Goal: Information Seeking & Learning: Compare options

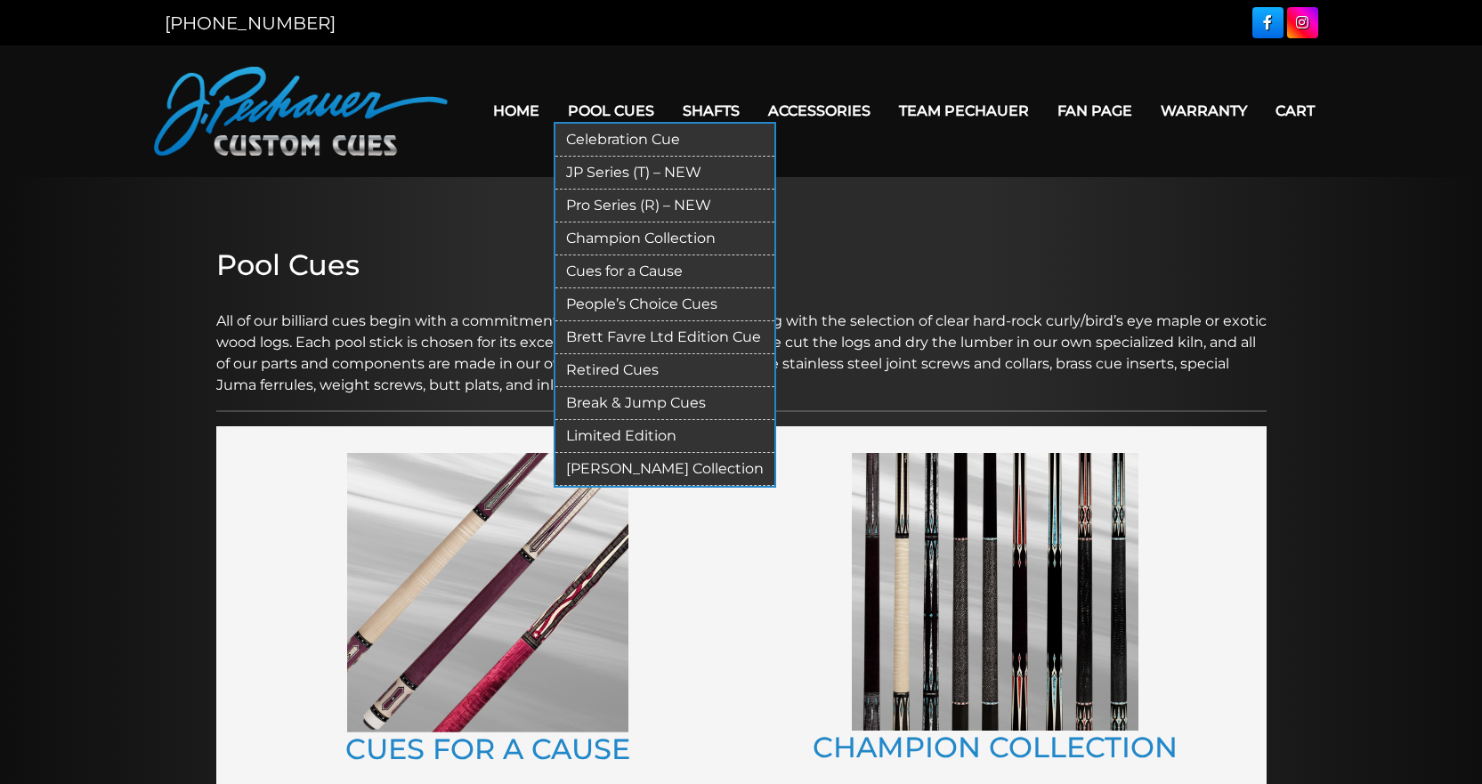
click at [633, 174] on link "JP Series (T) – NEW" at bounding box center [664, 173] width 219 height 33
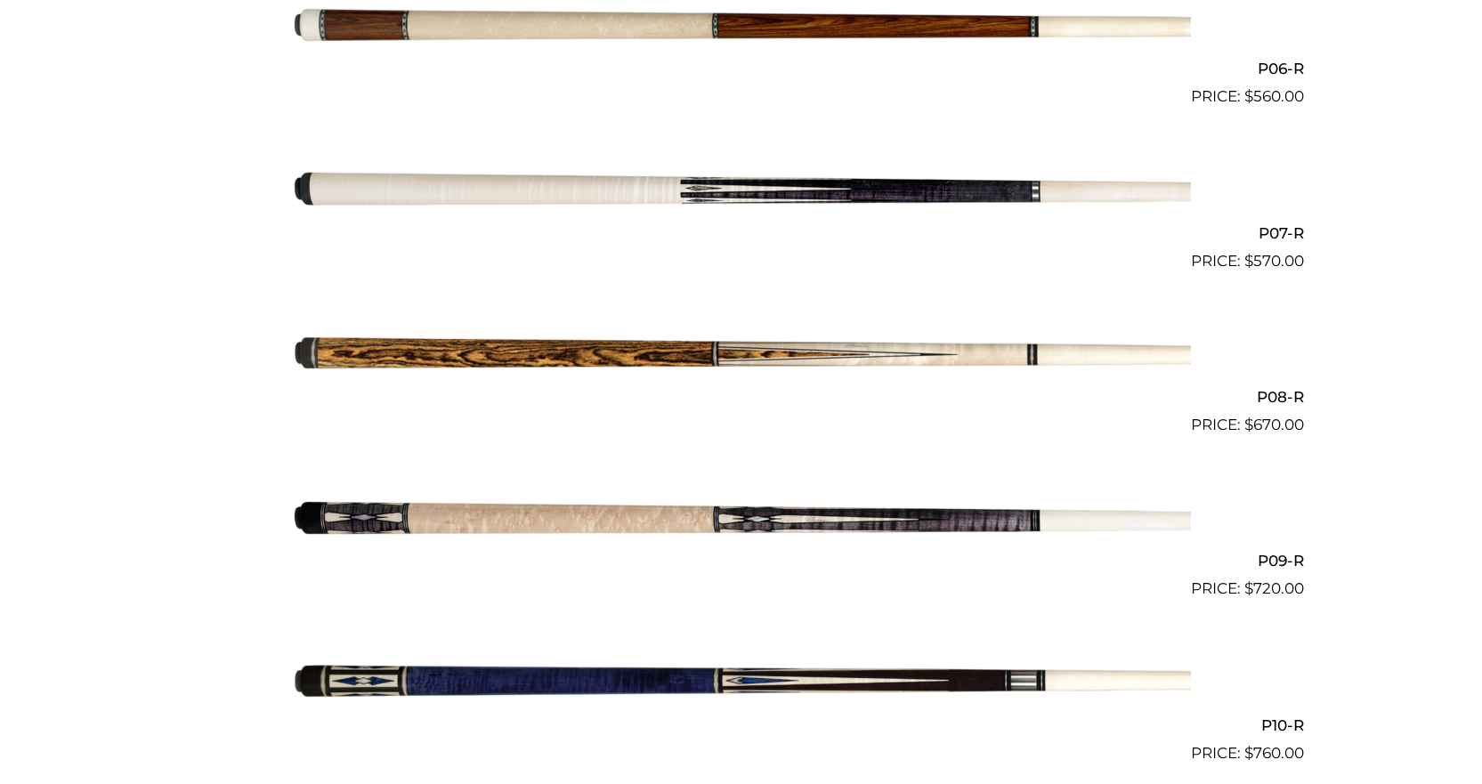
scroll to position [1433, 0]
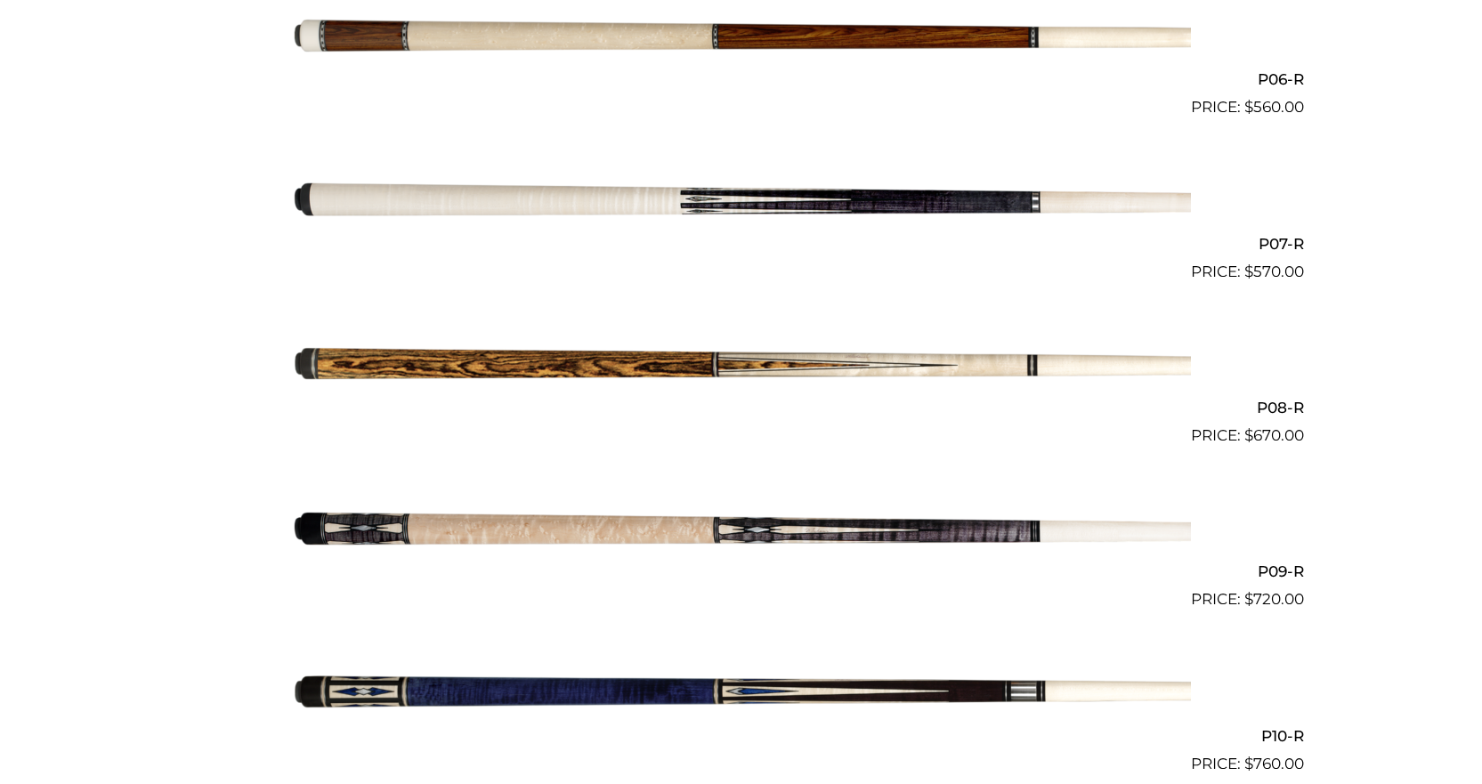
click at [581, 374] on img at bounding box center [741, 365] width 899 height 149
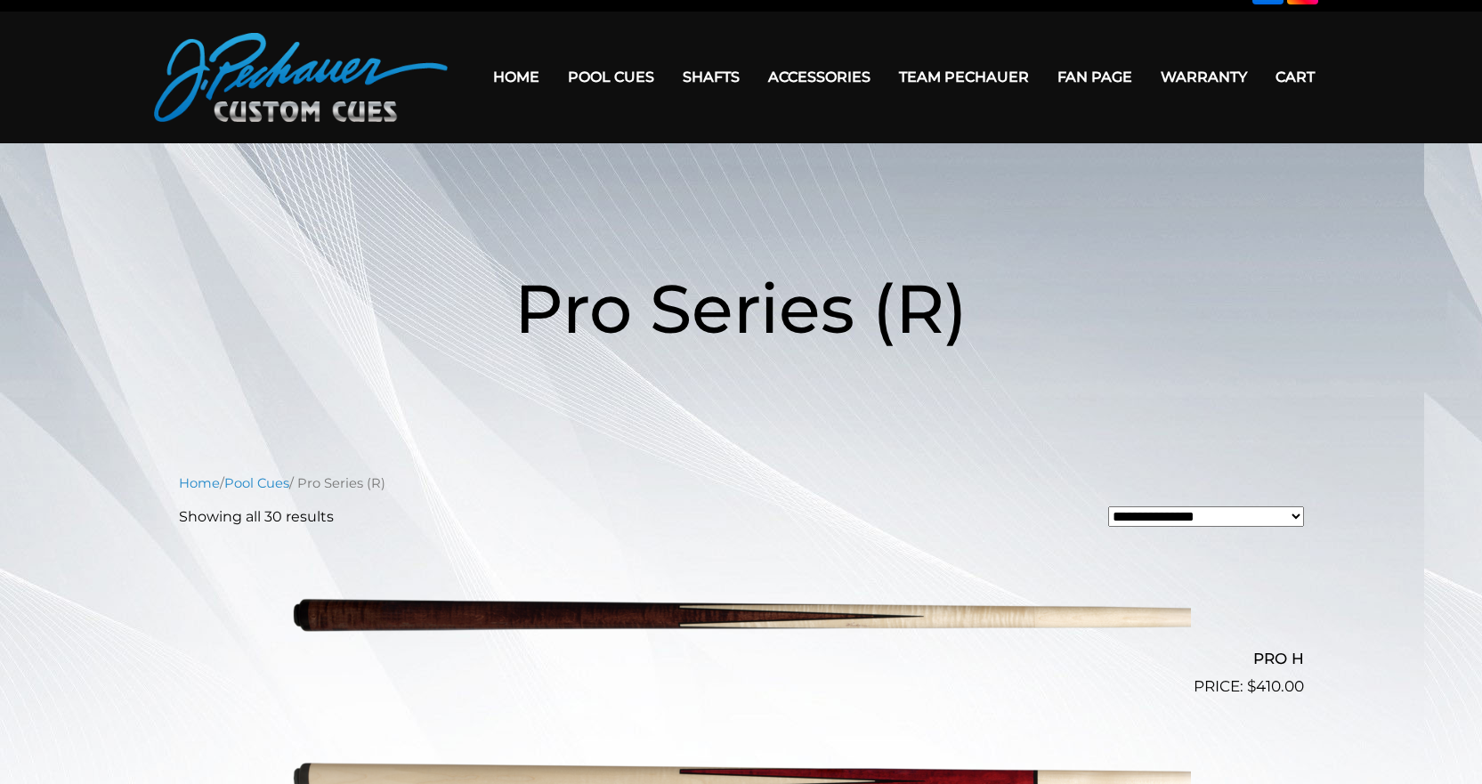
scroll to position [0, 0]
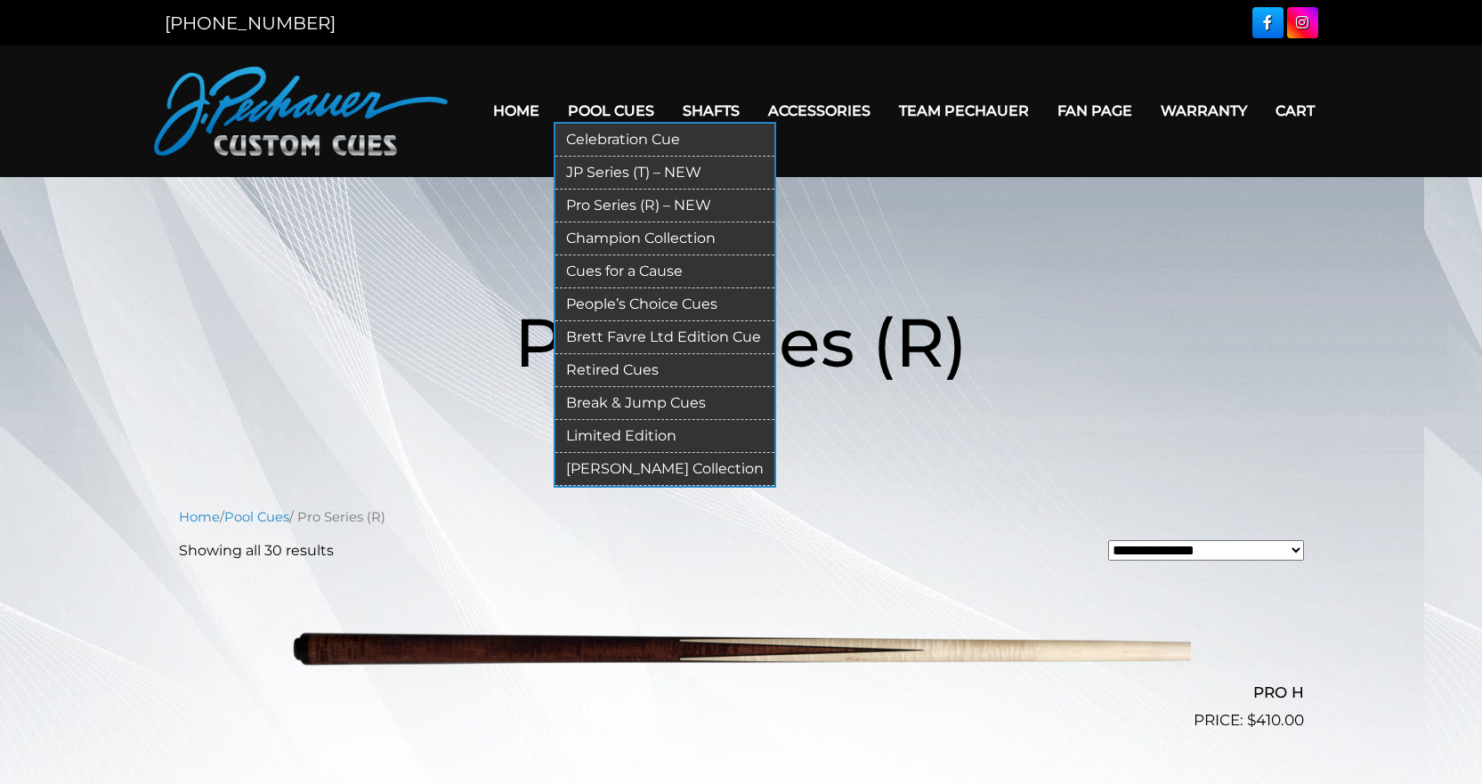
click at [620, 174] on link "JP Series (T) – NEW" at bounding box center [664, 173] width 219 height 33
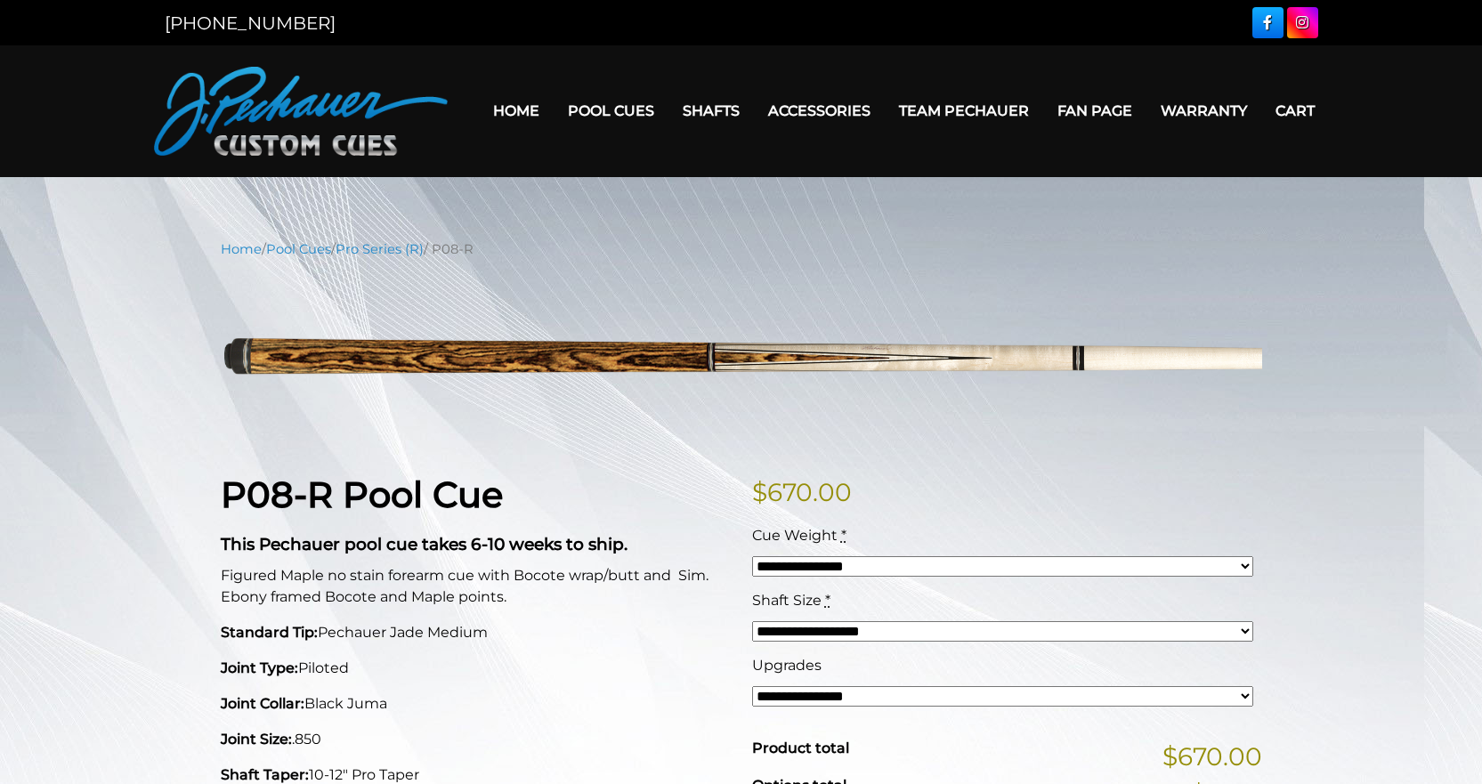
click at [948, 566] on select "**********" at bounding box center [1002, 566] width 501 height 20
drag, startPoint x: 971, startPoint y: 532, endPoint x: 963, endPoint y: 543, distance: 13.3
click at [971, 532] on div "Cue Weight *" at bounding box center [1002, 535] width 501 height 21
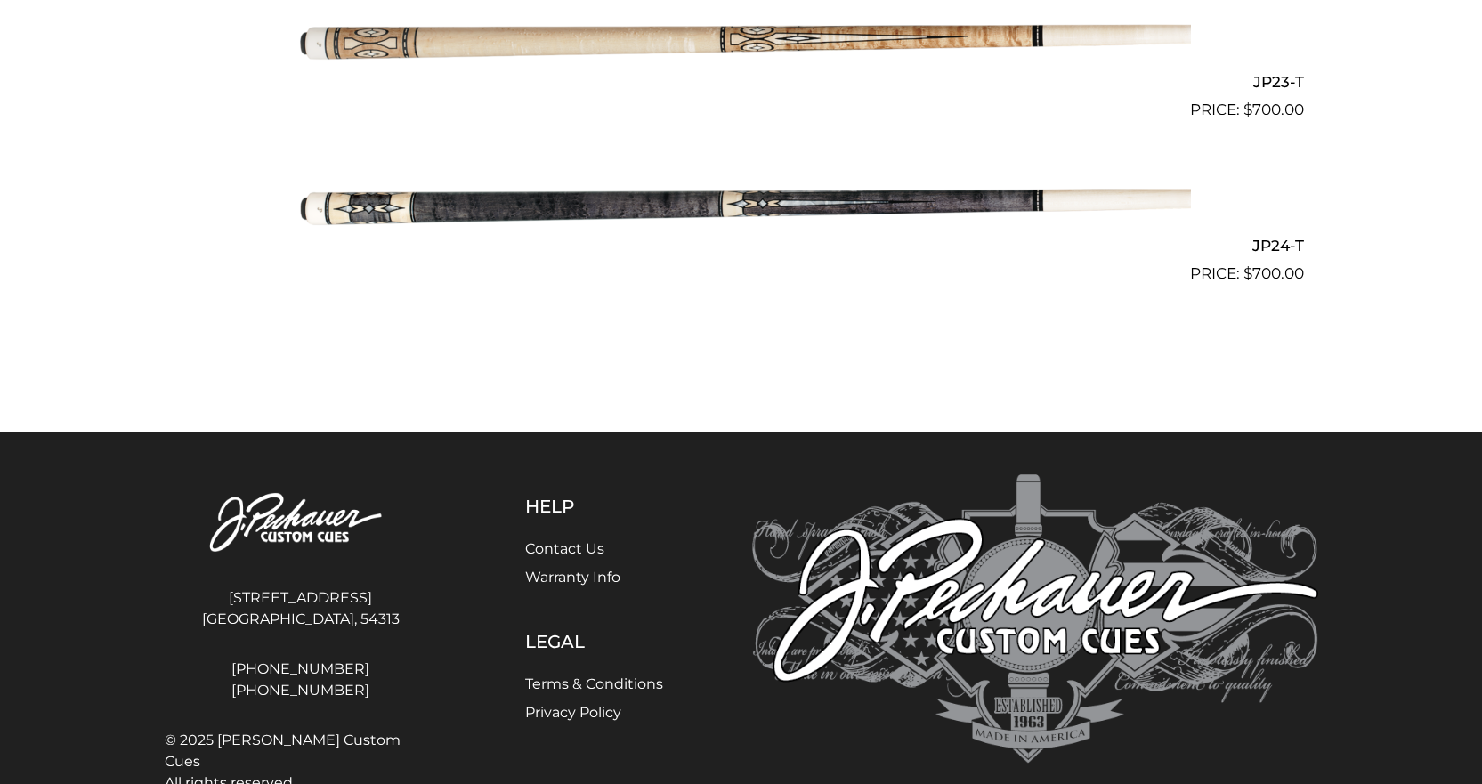
scroll to position [4273, 0]
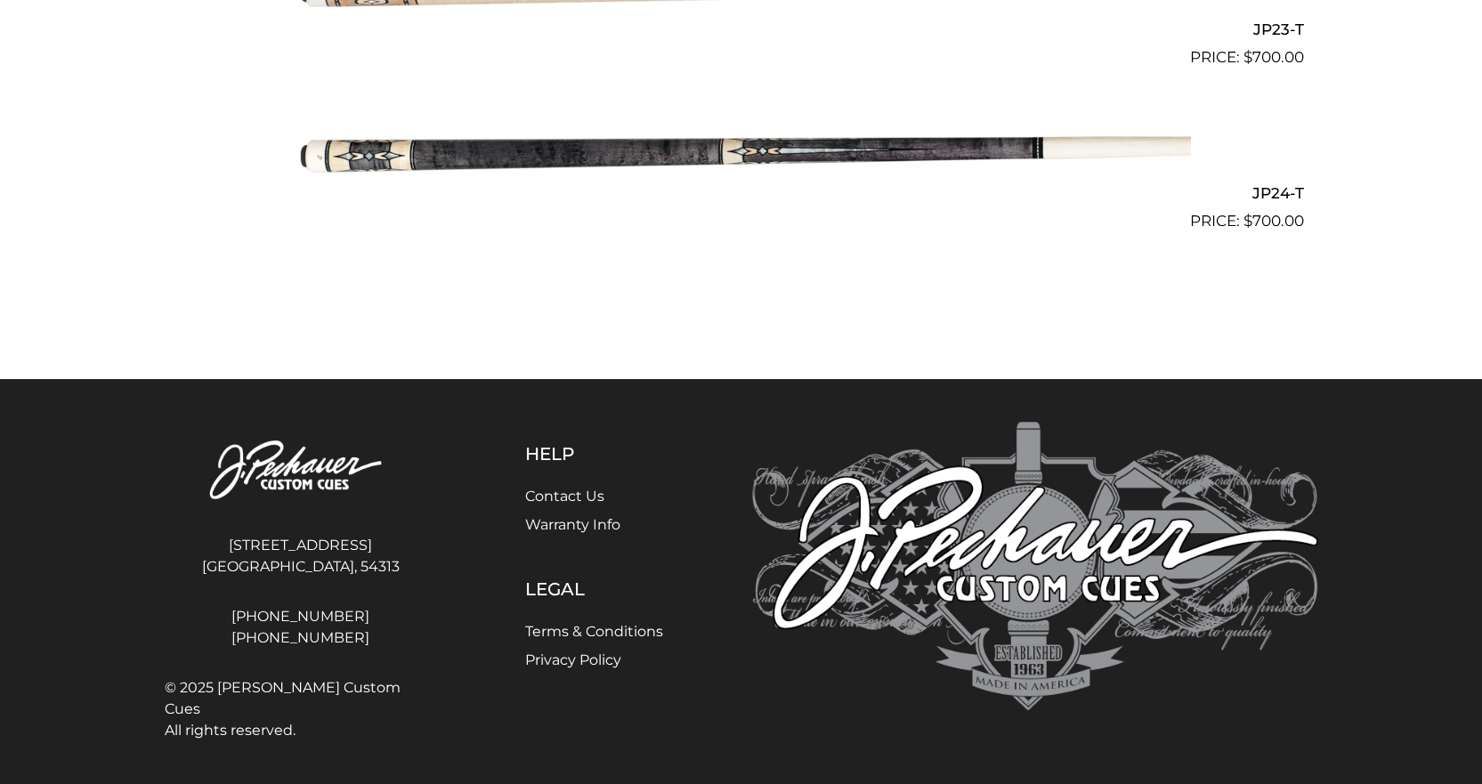
click at [685, 154] on img at bounding box center [741, 151] width 899 height 149
click at [647, 152] on img at bounding box center [741, 151] width 899 height 149
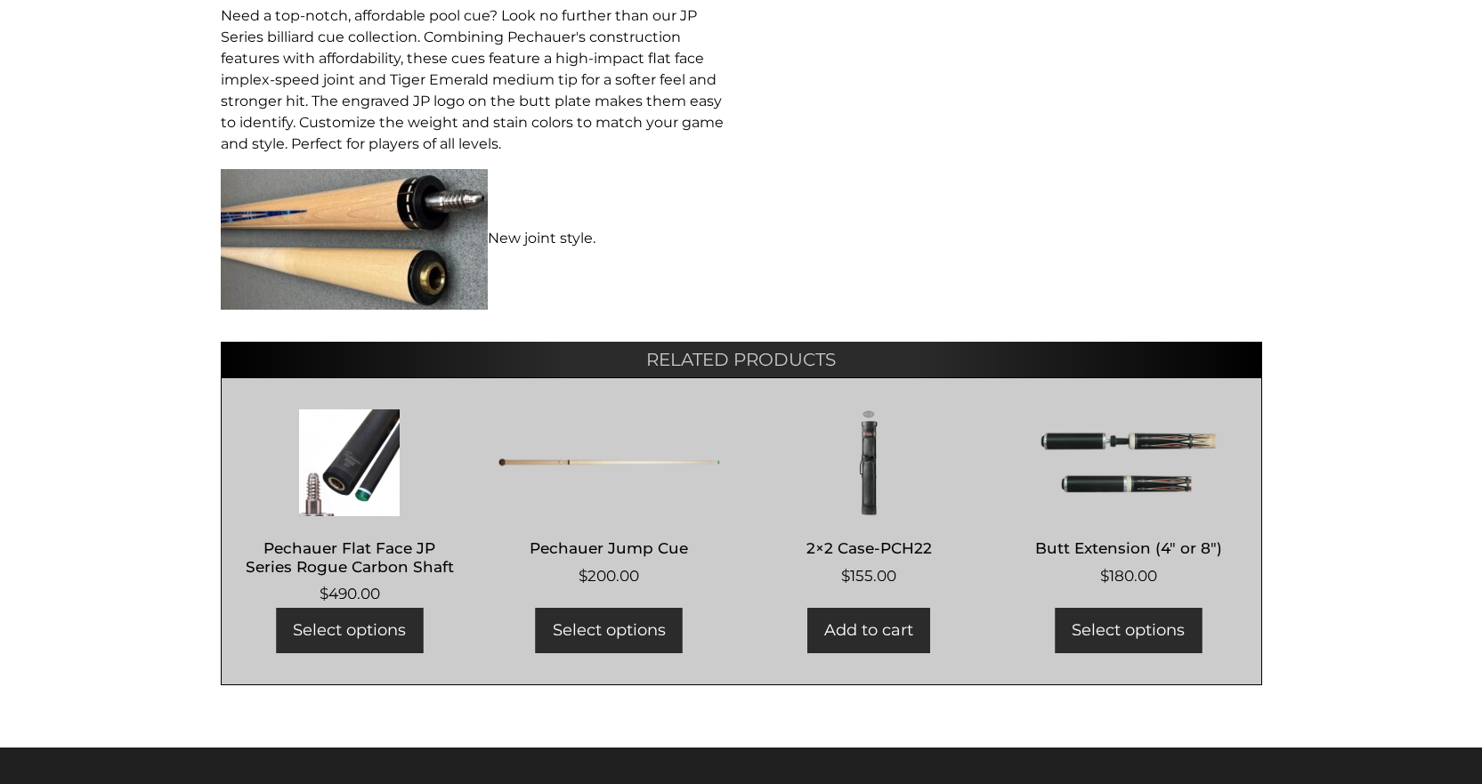
scroll to position [1089, 0]
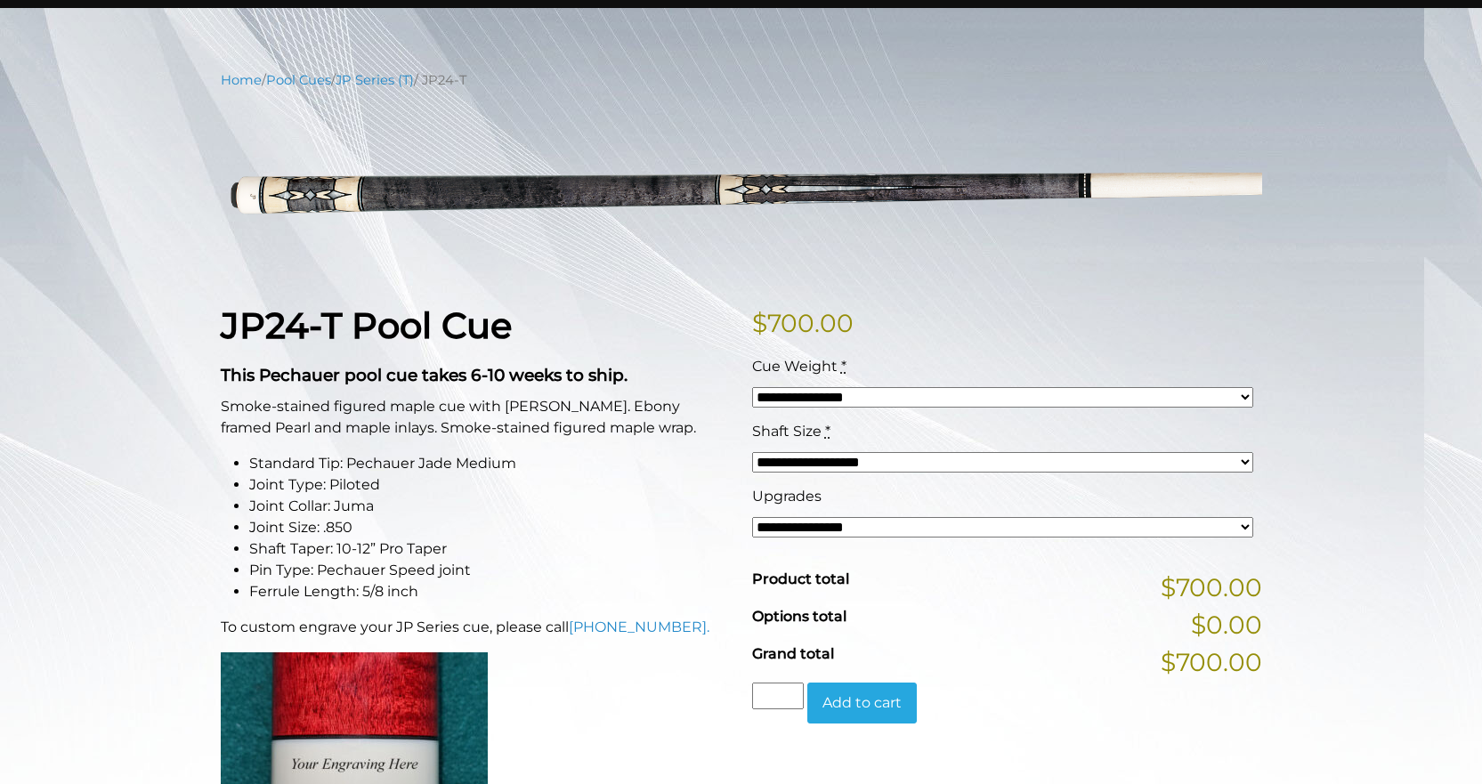
scroll to position [178, 0]
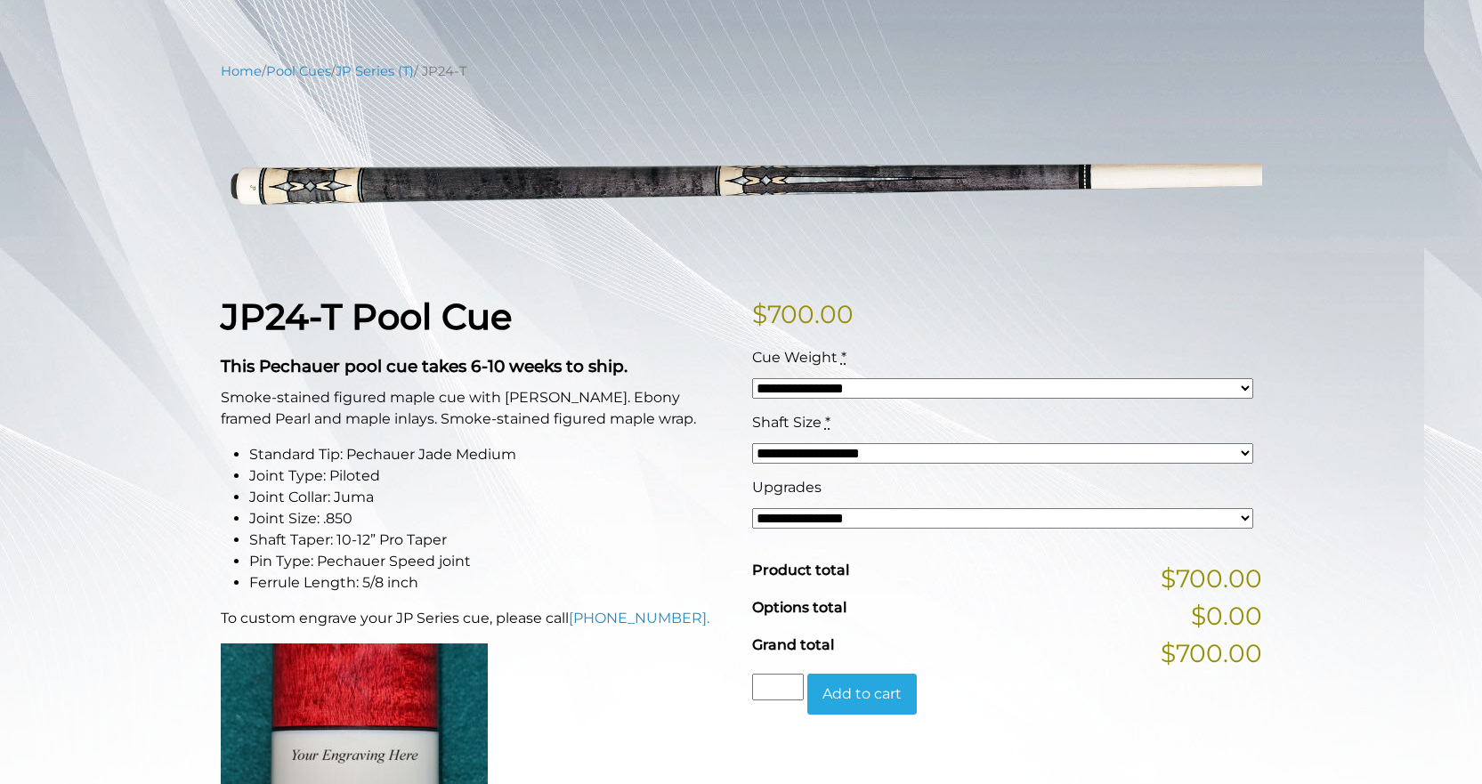
click at [927, 455] on select "**********" at bounding box center [1002, 453] width 501 height 20
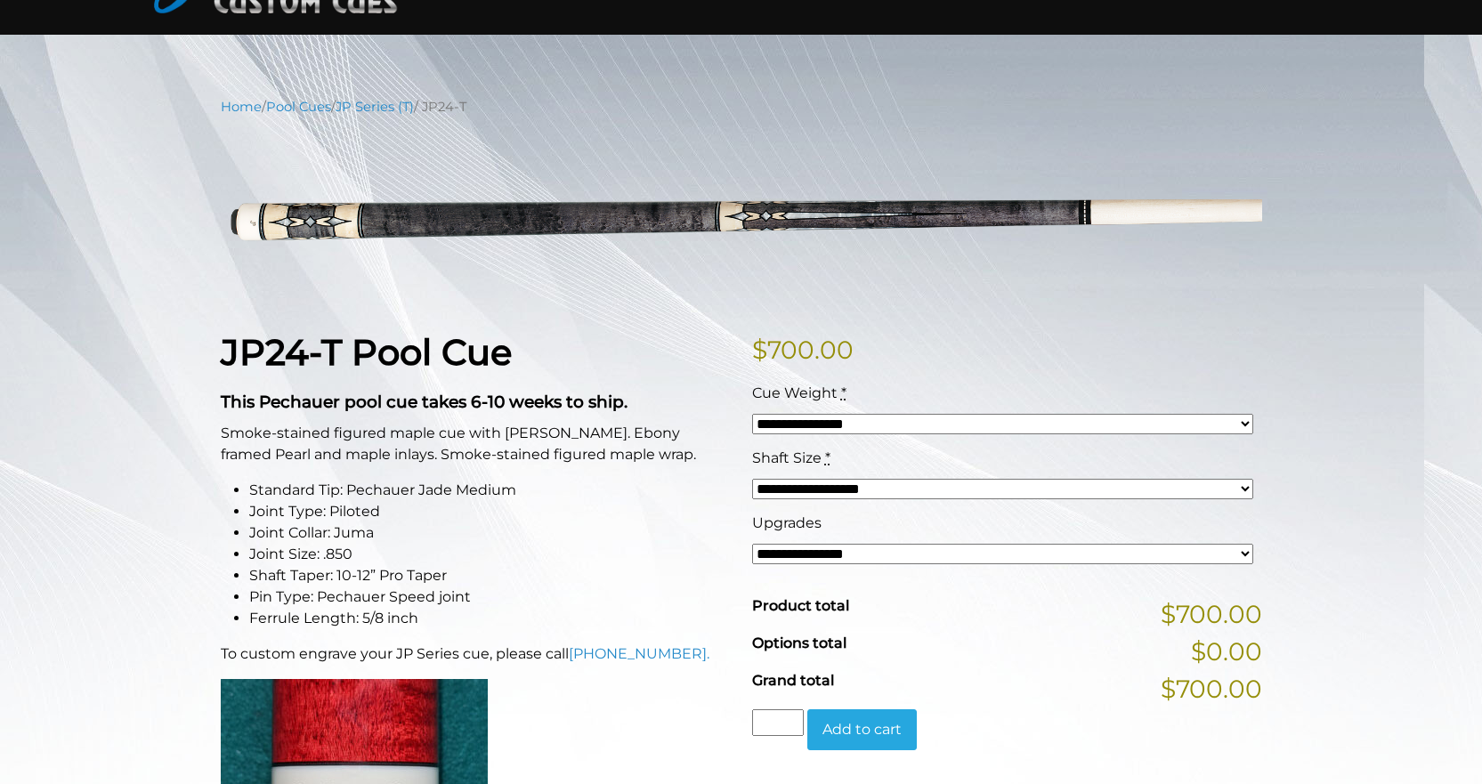
scroll to position [0, 0]
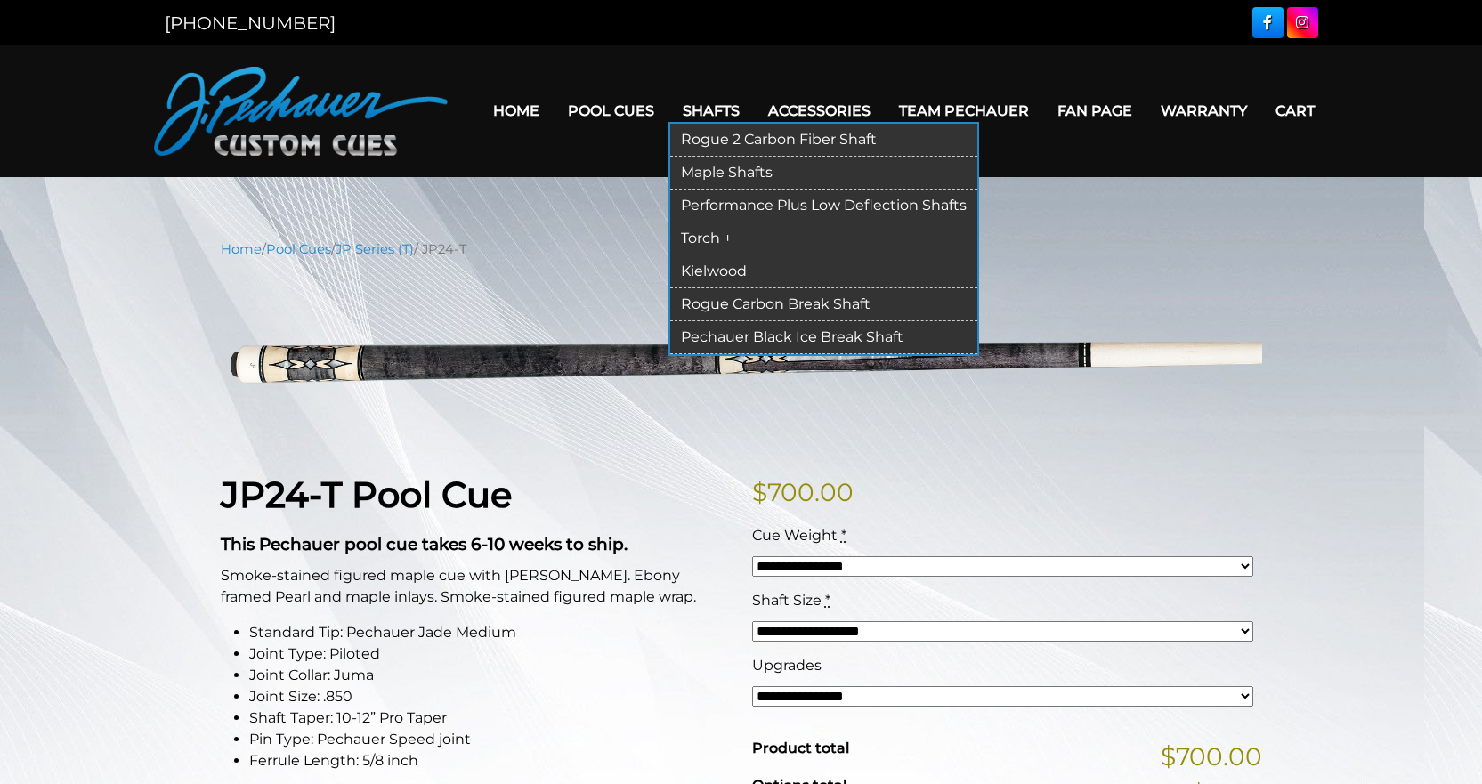
click at [816, 202] on link "Performance Plus Low Deflection Shafts" at bounding box center [823, 206] width 307 height 33
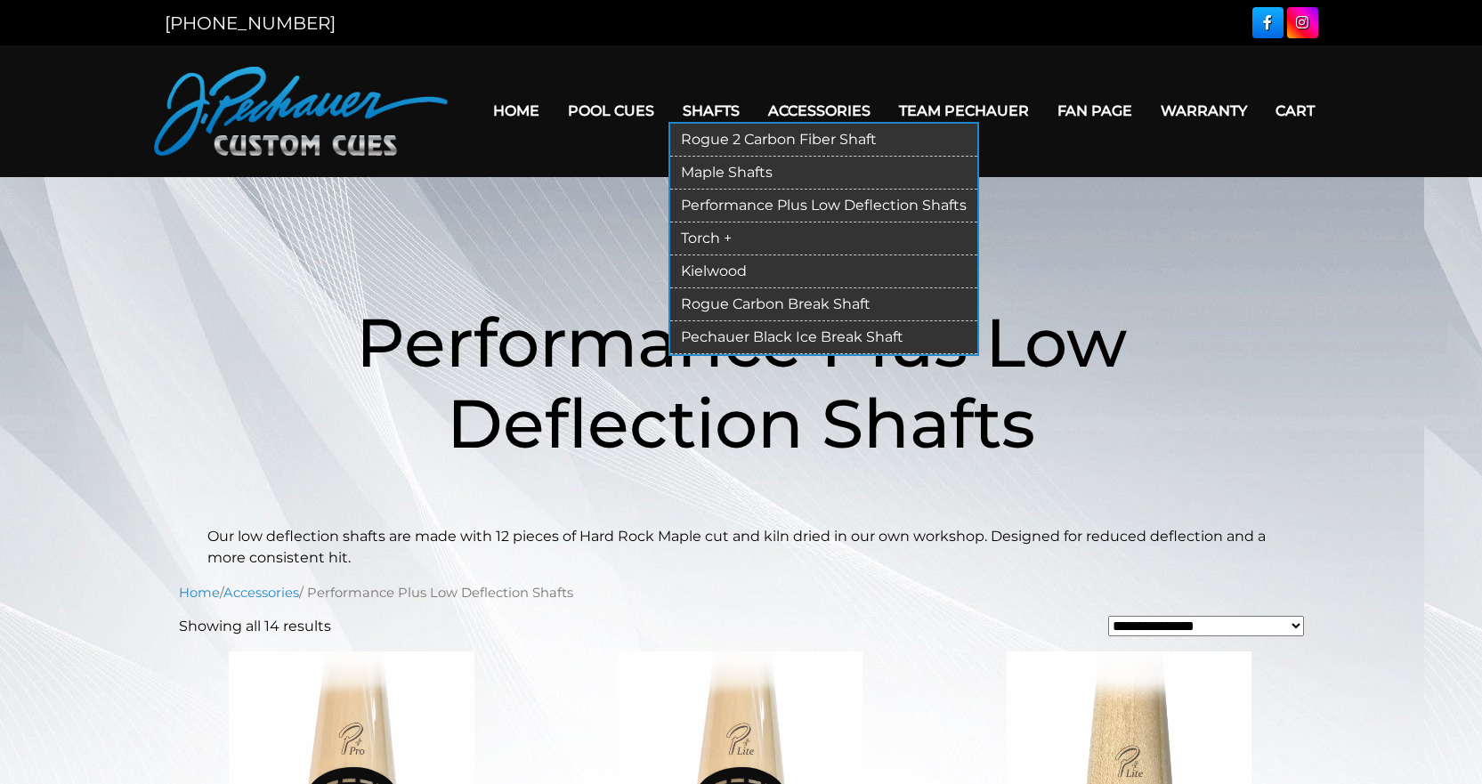
click at [729, 169] on link "Maple Shafts" at bounding box center [823, 173] width 307 height 33
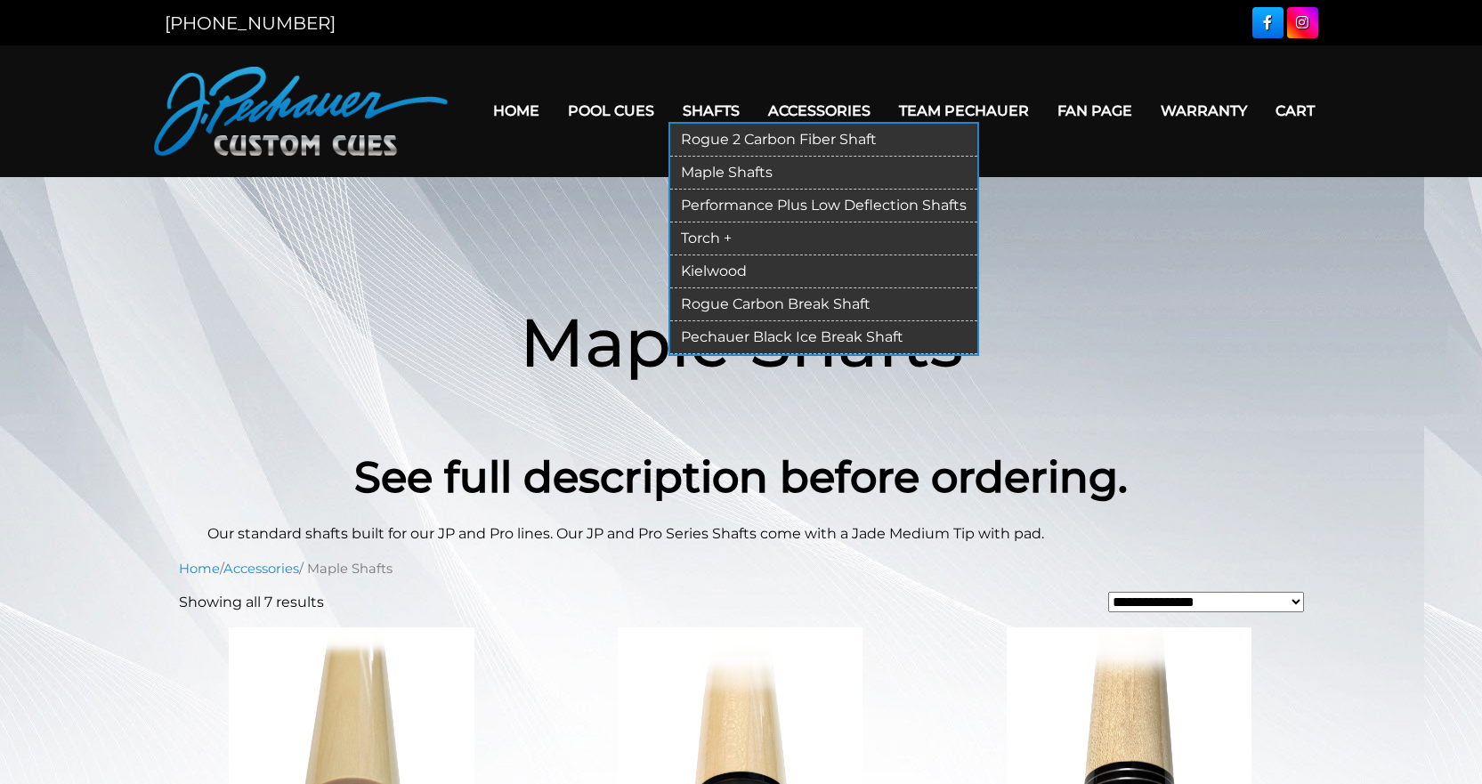
click at [764, 140] on link "Rogue 2 Carbon Fiber Shaft" at bounding box center [823, 140] width 307 height 33
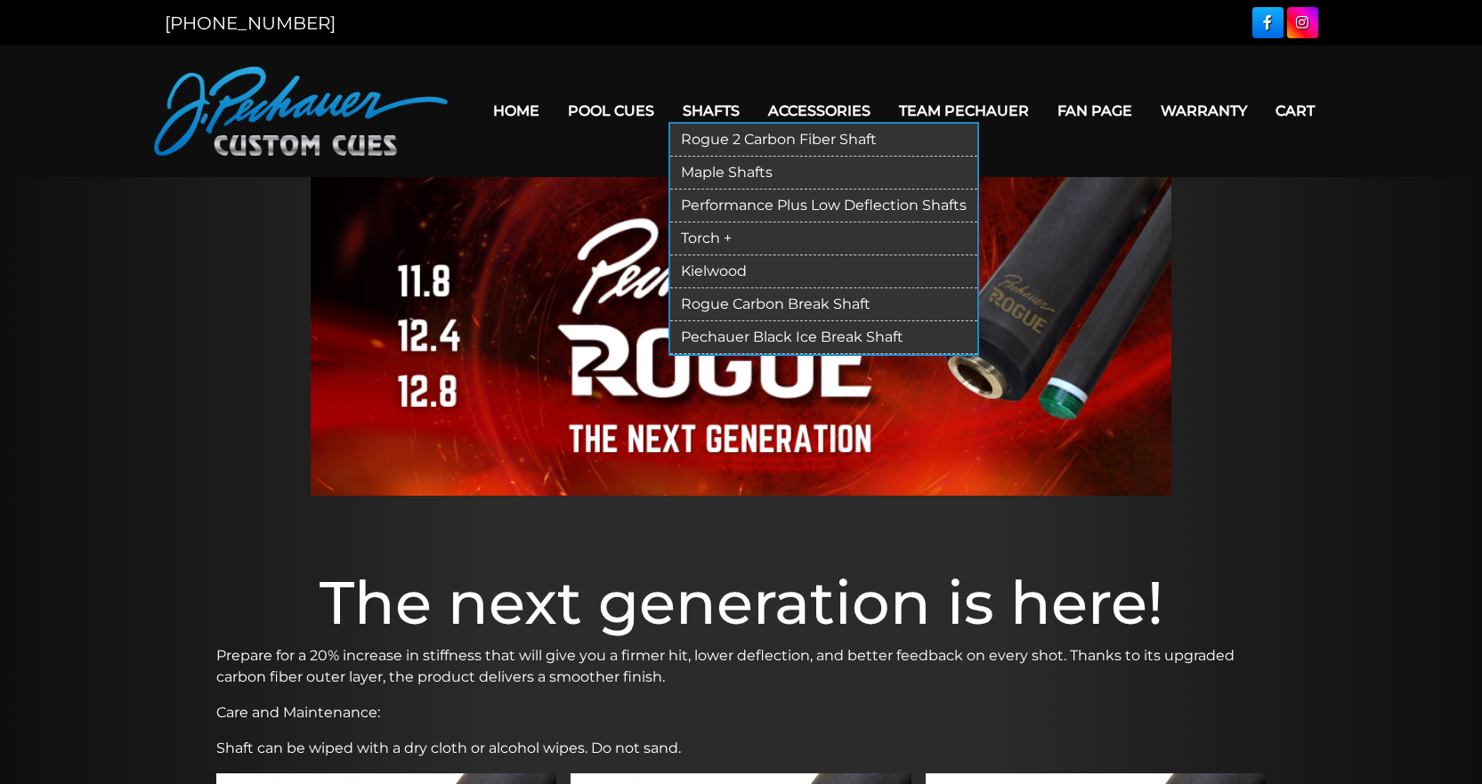
click at [766, 339] on link "Pechauer Black Ice Break Shaft" at bounding box center [823, 337] width 307 height 33
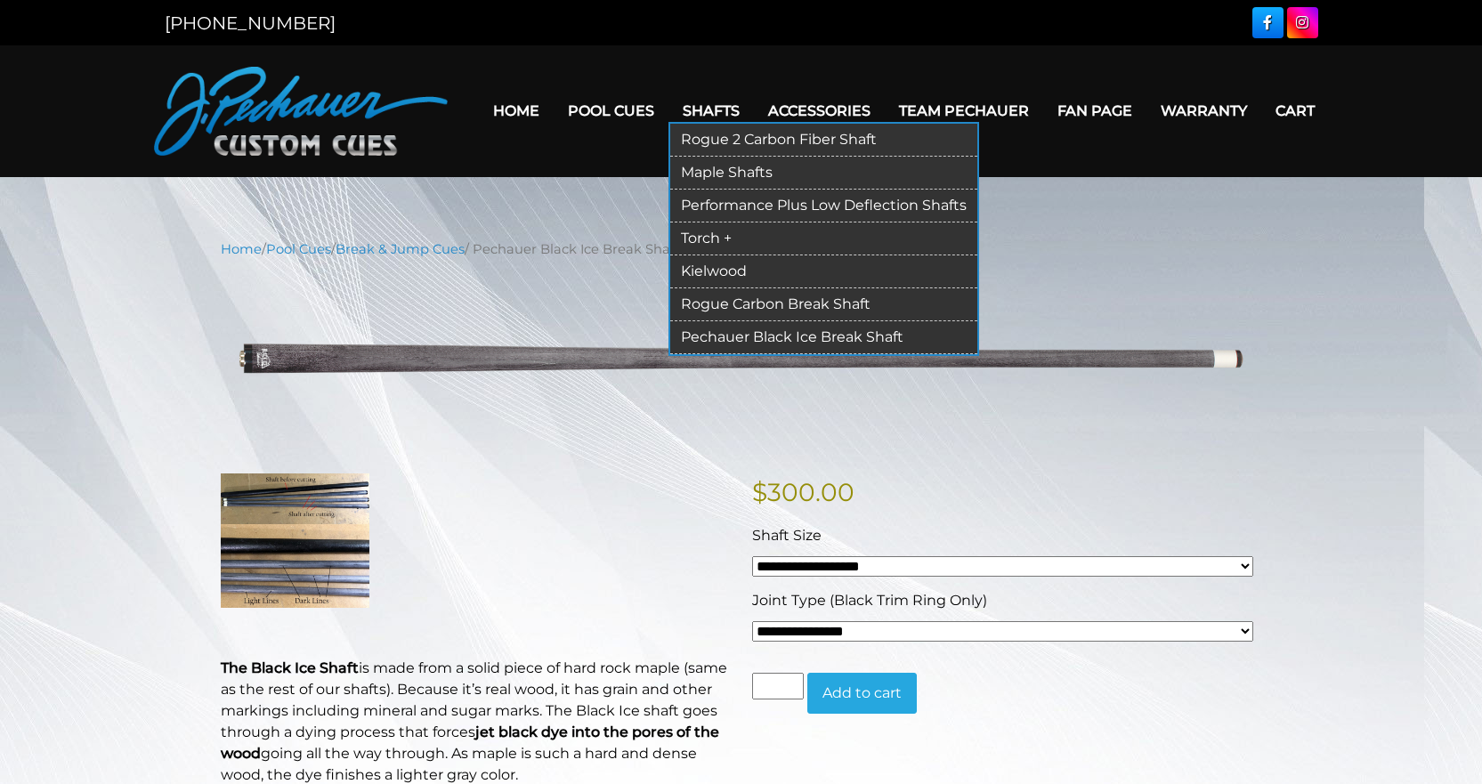
click at [728, 271] on link "Kielwood" at bounding box center [823, 271] width 307 height 33
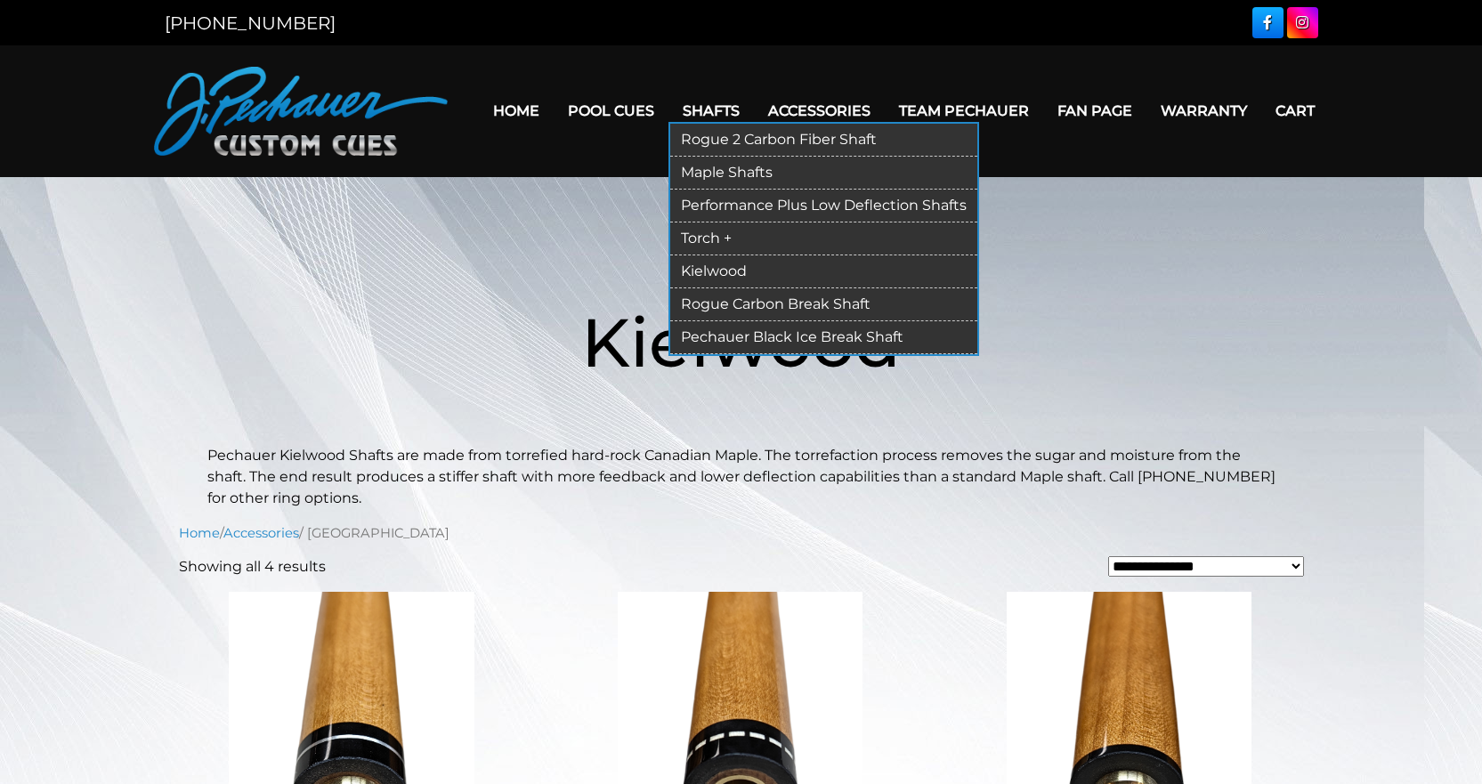
click at [728, 273] on link "Kielwood" at bounding box center [823, 271] width 307 height 33
click at [716, 246] on link "Torch +" at bounding box center [823, 238] width 307 height 33
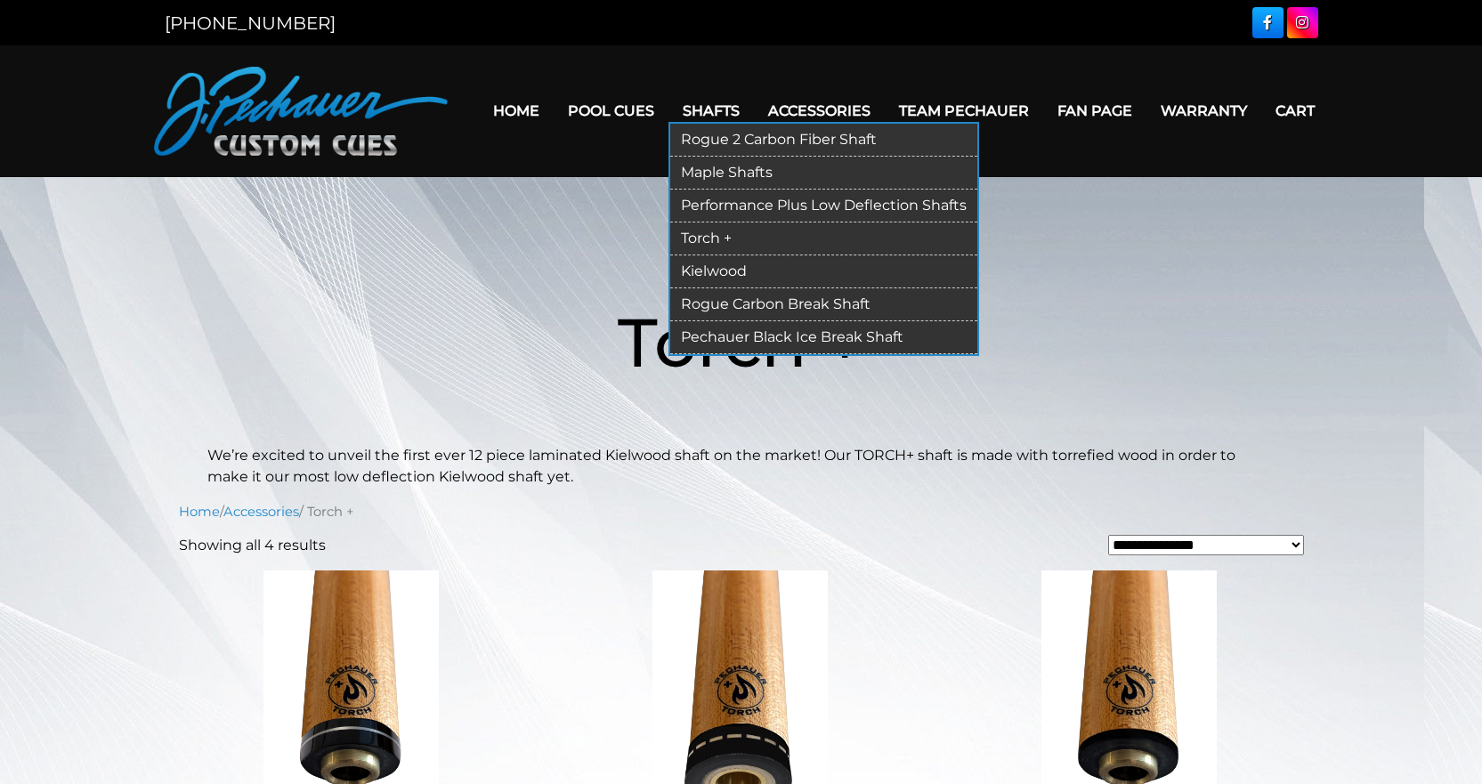
click at [775, 303] on link "Rogue Carbon Break Shaft" at bounding box center [823, 304] width 307 height 33
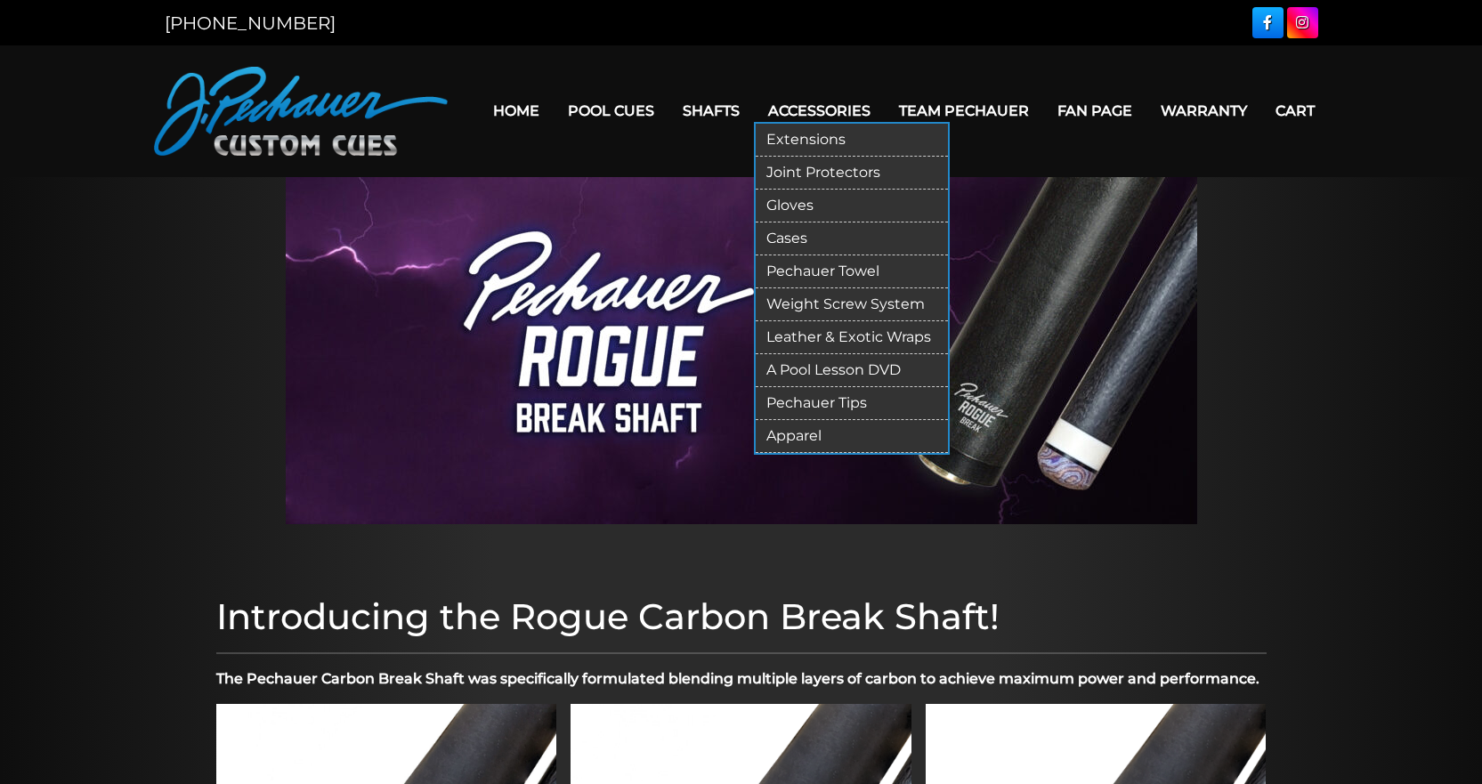
click at [868, 337] on link "Leather & Exotic Wraps" at bounding box center [851, 337] width 192 height 33
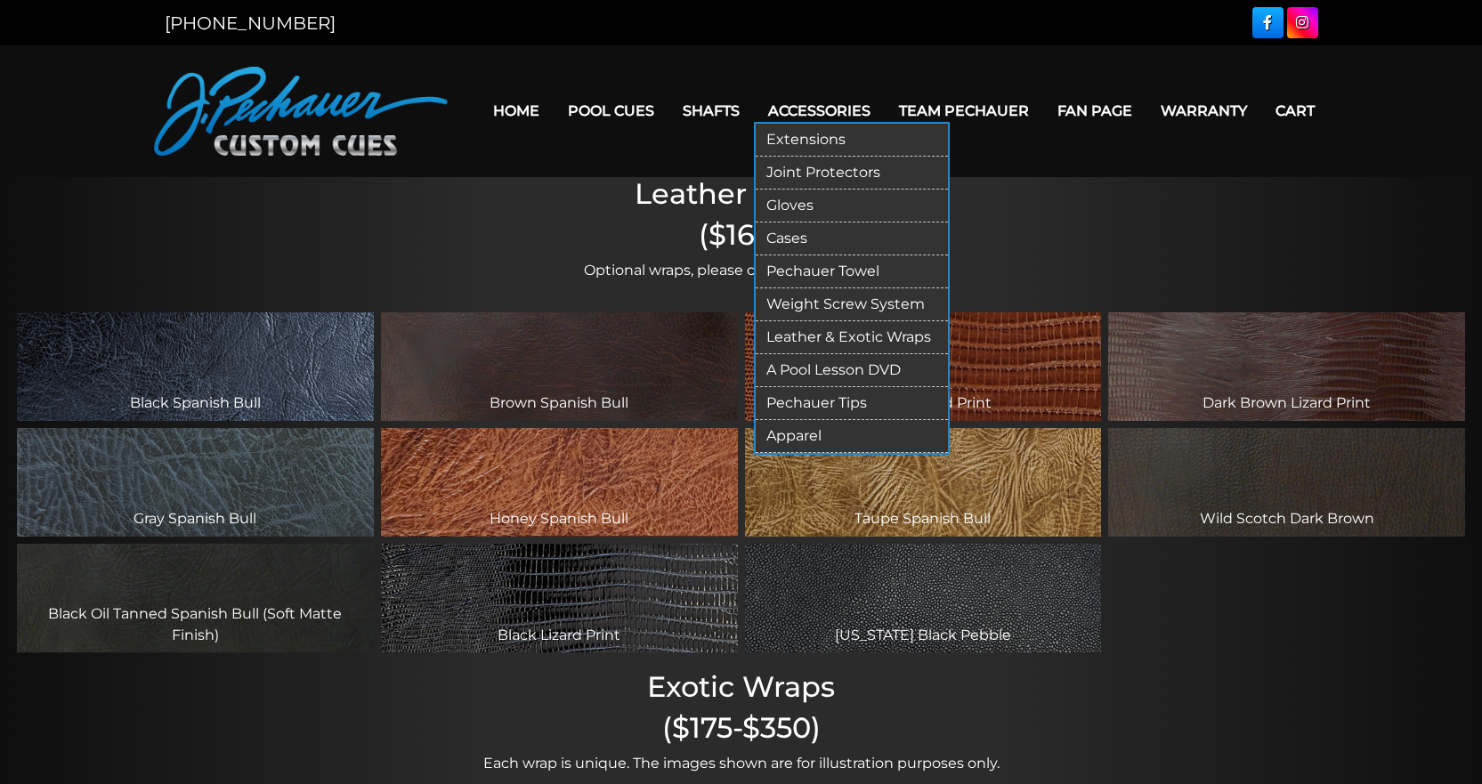
click at [809, 443] on link "Apparel" at bounding box center [851, 436] width 192 height 33
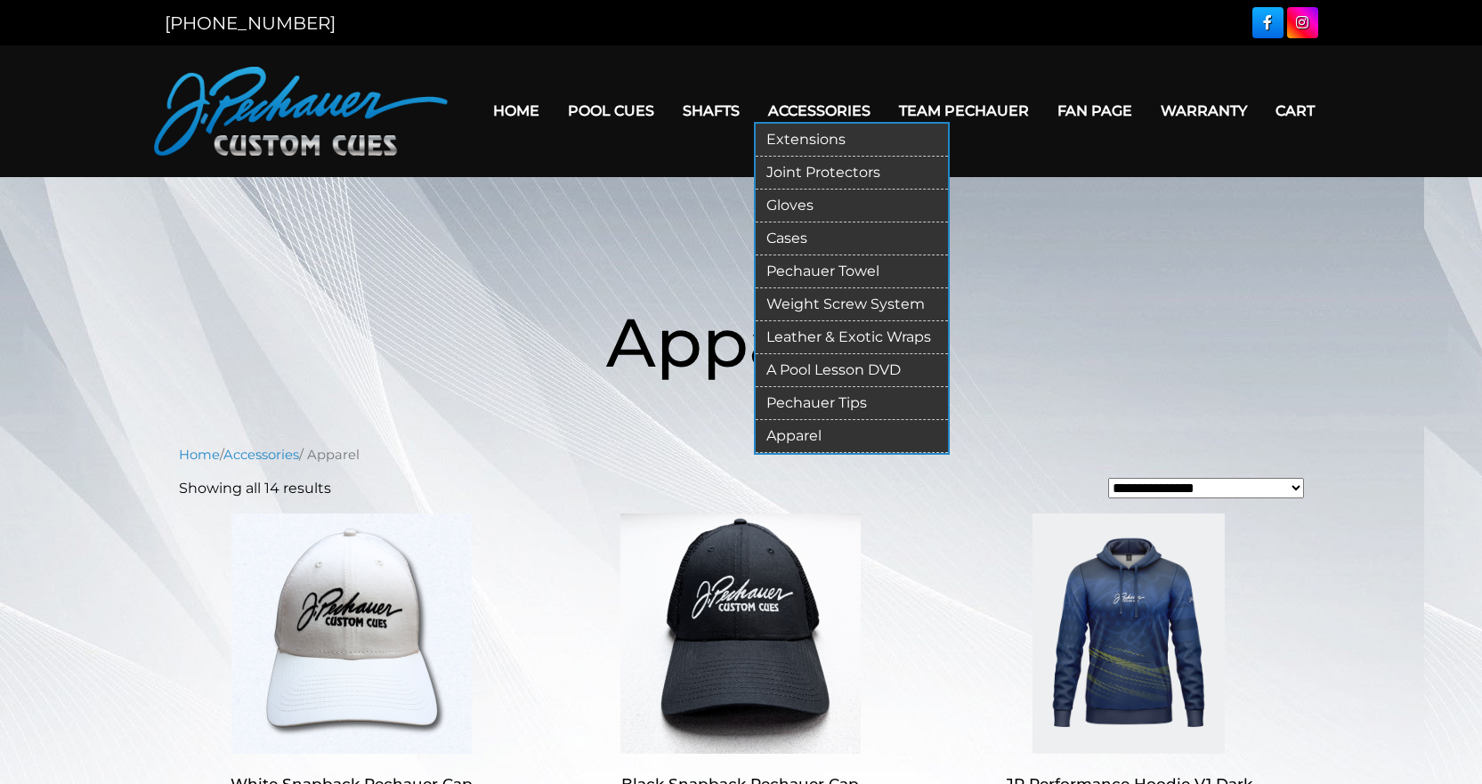
click at [812, 266] on link "Pechauer Towel" at bounding box center [851, 271] width 192 height 33
